Goal: Information Seeking & Learning: Learn about a topic

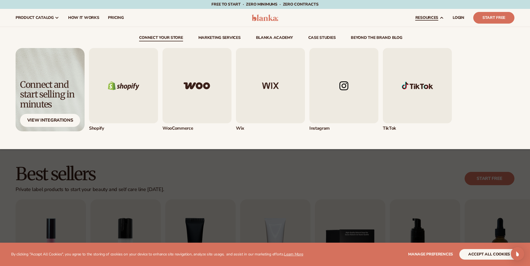
click at [127, 88] on img "1 / 5" at bounding box center [123, 85] width 69 height 75
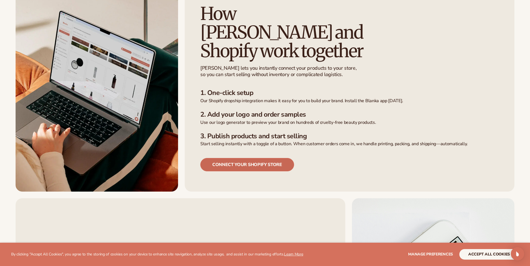
scroll to position [174, 0]
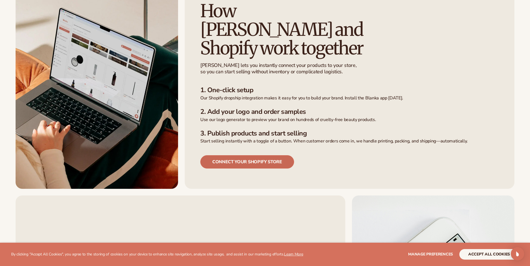
click at [239, 155] on link "Connect your shopify store" at bounding box center [247, 161] width 94 height 13
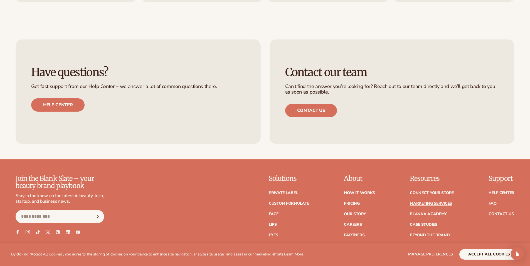
scroll to position [1358, 0]
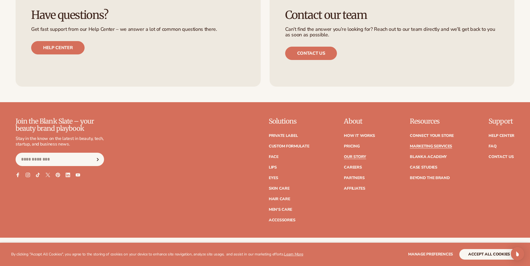
click at [356, 157] on link "Our Story" at bounding box center [355, 157] width 22 height 4
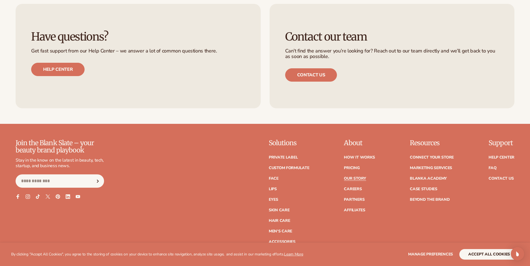
scroll to position [1704, 0]
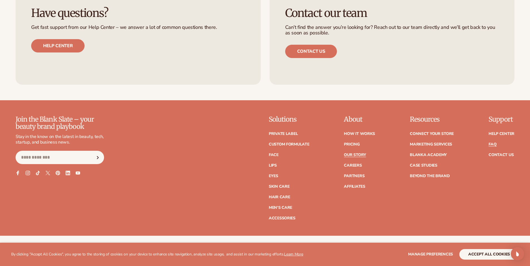
click at [492, 143] on link "FAQ" at bounding box center [492, 145] width 8 height 4
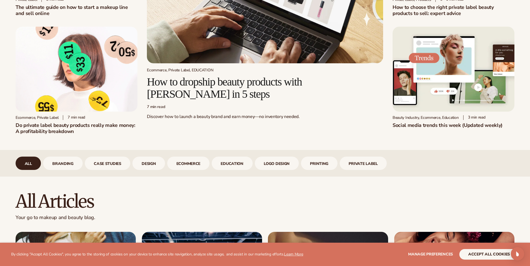
scroll to position [126, 0]
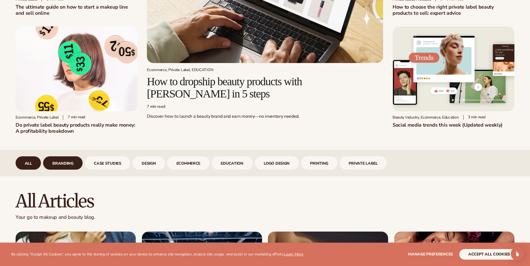
click at [54, 162] on link "branding" at bounding box center [62, 163] width 39 height 13
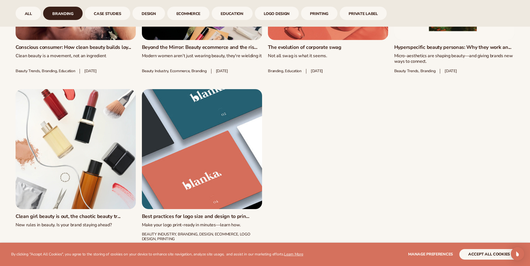
scroll to position [463, 0]
